Goal: Check status: Check status

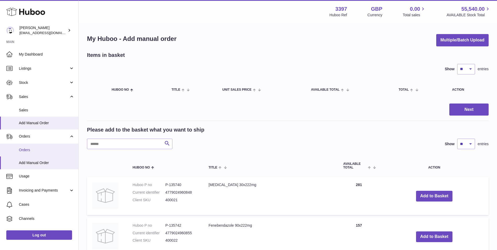
click at [23, 152] on link "Orders" at bounding box center [39, 149] width 78 height 13
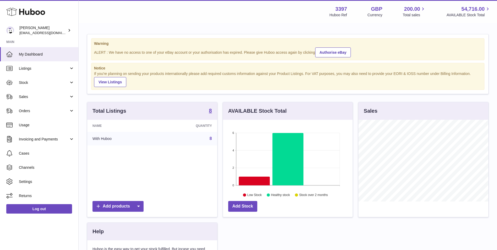
scroll to position [82, 130]
click at [26, 109] on span "Orders" at bounding box center [44, 110] width 50 height 5
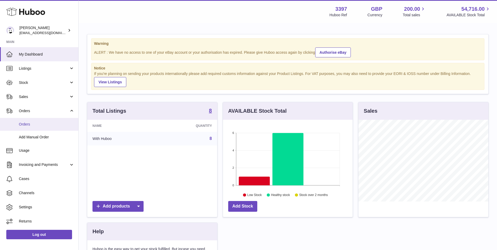
click at [24, 125] on span "Orders" at bounding box center [46, 124] width 55 height 5
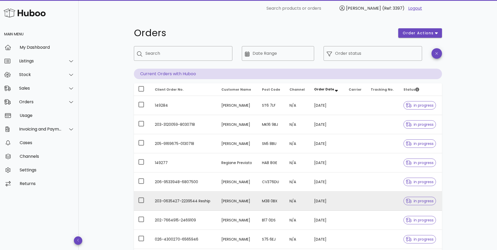
click at [187, 199] on td "203-0635427-2239544 Reship" at bounding box center [184, 200] width 66 height 19
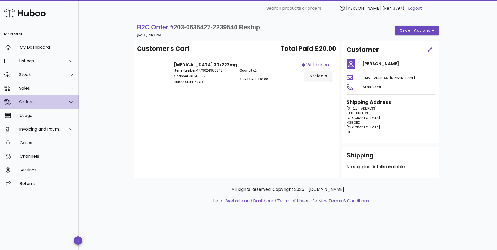
click at [35, 102] on div "Orders" at bounding box center [40, 101] width 43 height 5
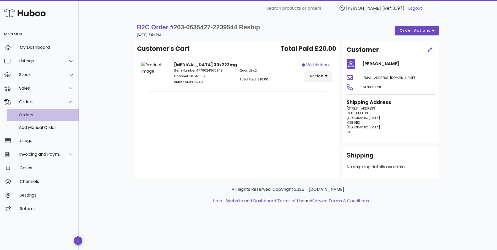
click at [32, 112] on div "Orders" at bounding box center [46, 114] width 55 height 11
